Goal: Task Accomplishment & Management: Manage account settings

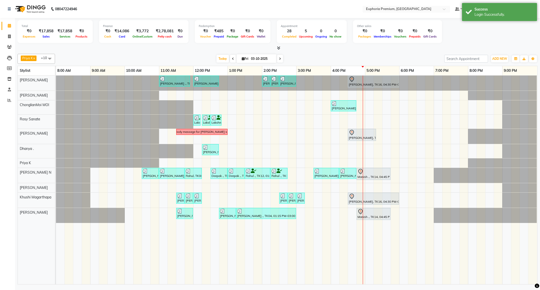
click at [483, 39] on div "Total ₹0 Expenses ₹17,858 Sales ₹17,858 Services ₹0 Products Finance ₹0 Cash ₹1…" at bounding box center [278, 32] width 520 height 25
click at [522, 7] on span "[PERSON_NAME]" at bounding box center [516, 9] width 29 height 5
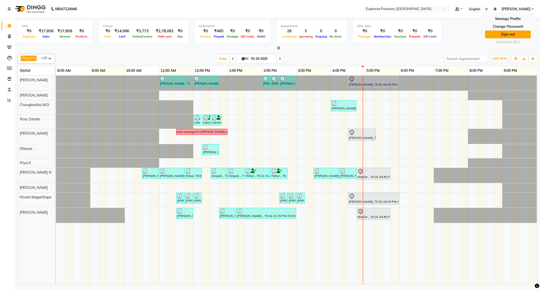
click at [510, 35] on link "Sign out" at bounding box center [508, 35] width 46 height 8
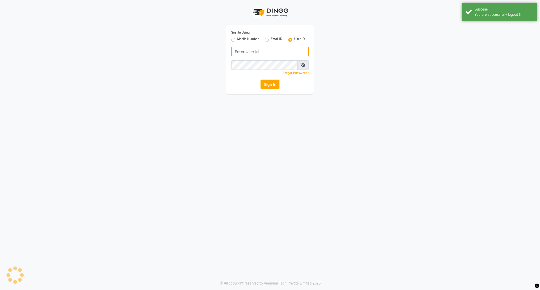
type input "7760179992"
click at [243, 39] on label "Mobile Number" at bounding box center [248, 40] width 22 height 6
click at [241, 39] on input "Mobile Number" at bounding box center [238, 38] width 3 height 3
radio input "true"
radio input "false"
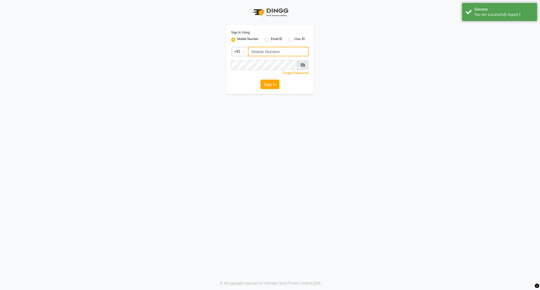
drag, startPoint x: 256, startPoint y: 47, endPoint x: 265, endPoint y: 53, distance: 10.6
click at [256, 47] on input "Username" at bounding box center [278, 52] width 61 height 10
type input "8884568139"
click at [274, 85] on button "Sign In" at bounding box center [270, 85] width 19 height 10
